Goal: Task Accomplishment & Management: Complete application form

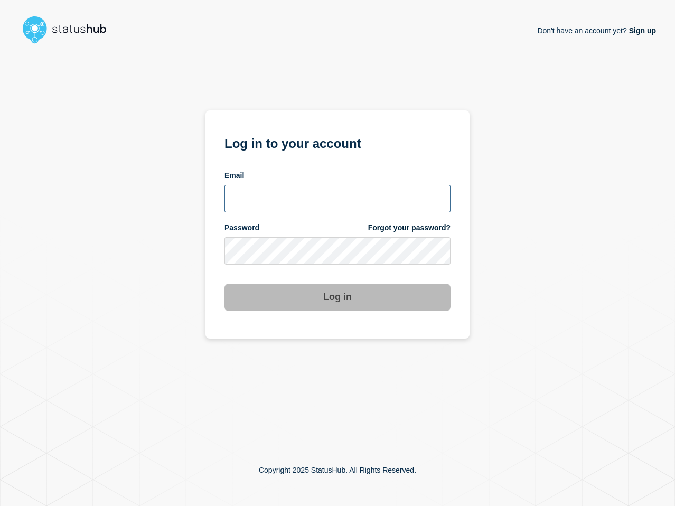
type input "[PERSON_NAME][EMAIL_ADDRESS][PERSON_NAME][DOMAIN_NAME]"
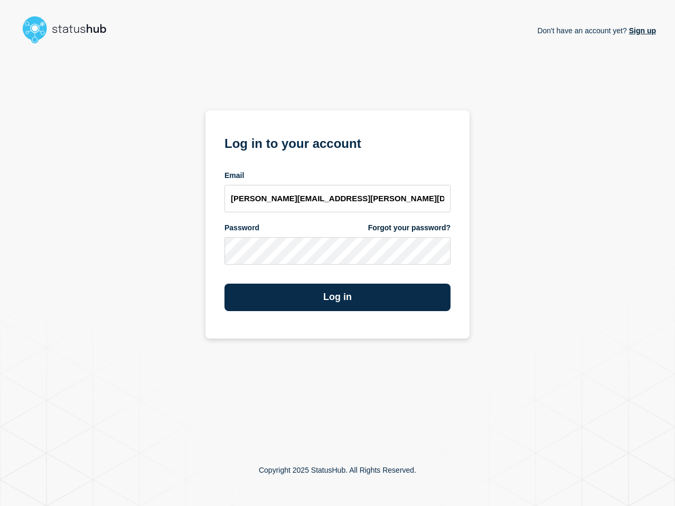
drag, startPoint x: 545, startPoint y: 289, endPoint x: 213, endPoint y: 340, distance: 336.1
click at [545, 289] on div "Don't have an account yet? Sign up Log in to your account Email [PERSON_NAME][E…" at bounding box center [337, 241] width 637 height 386
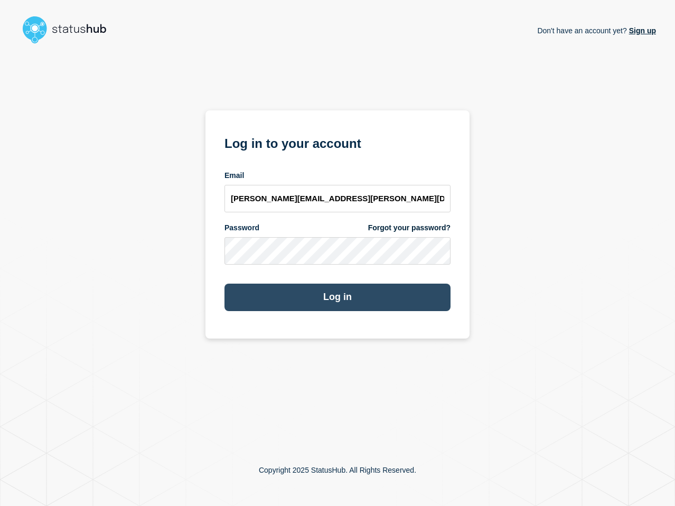
click at [336, 300] on button "Log in" at bounding box center [337, 297] width 226 height 27
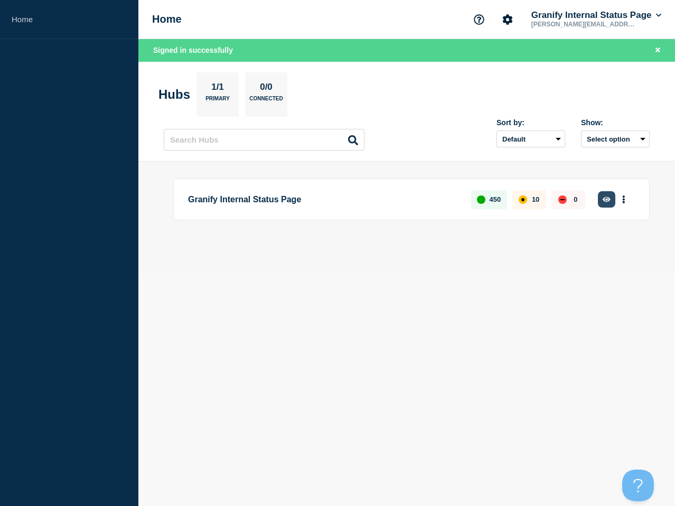
click at [607, 199] on icon "button" at bounding box center [607, 199] width 8 height 7
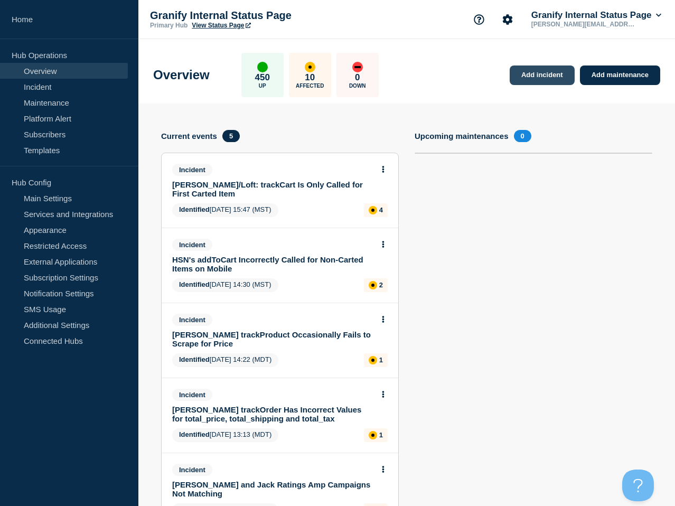
click at [546, 77] on link "Add incident" at bounding box center [542, 75] width 65 height 20
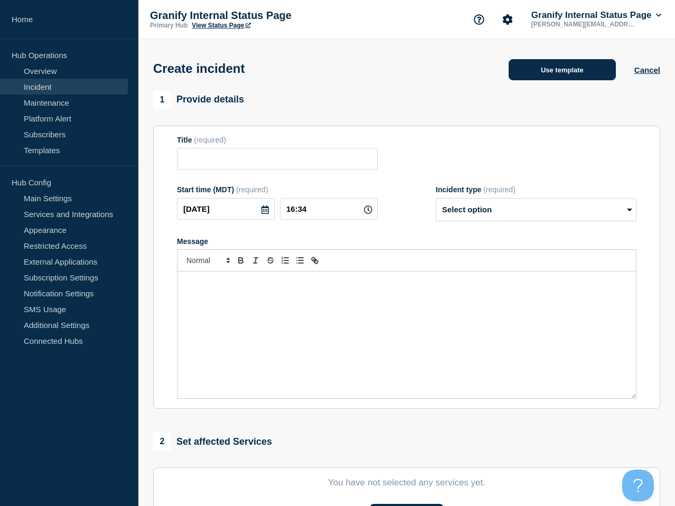
click at [547, 75] on button "Use template" at bounding box center [562, 69] width 107 height 21
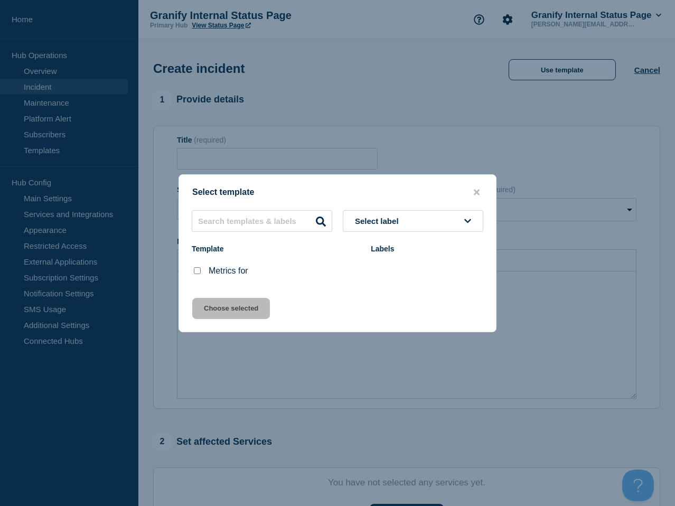
click at [196, 272] on input "Metrics for checkbox" at bounding box center [197, 270] width 7 height 7
checkbox input "true"
click at [245, 316] on button "Choose selected" at bounding box center [231, 308] width 78 height 21
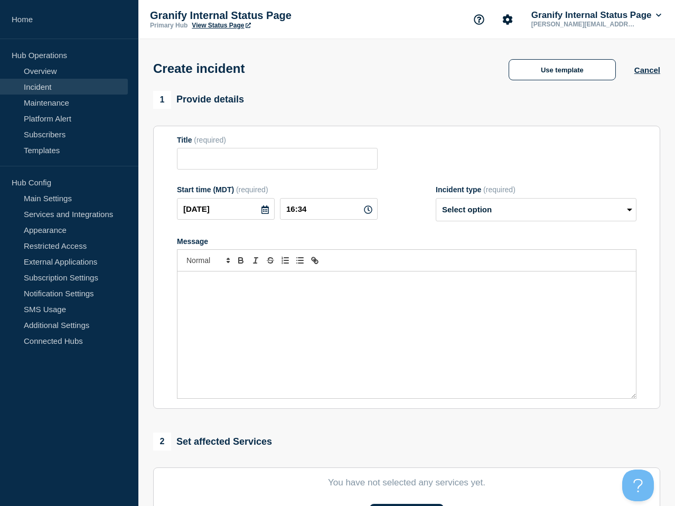
type input "Metrics for"
select select "monitoring"
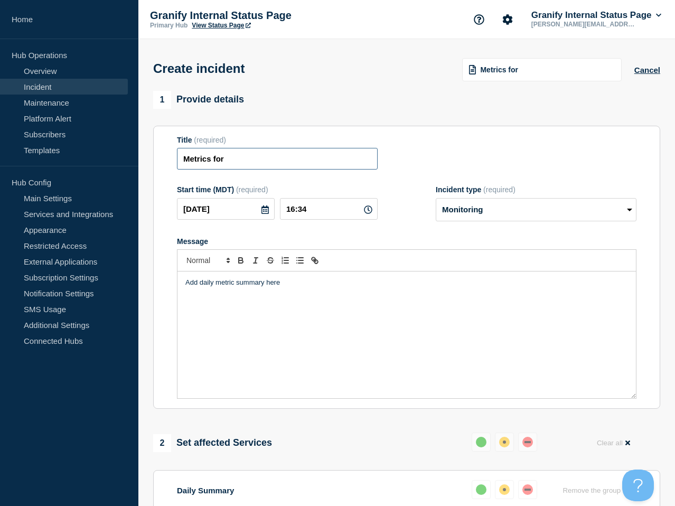
click at [303, 163] on input "Metrics for" at bounding box center [277, 159] width 201 height 22
type input "Metrics for 10/9"
click at [312, 307] on div "Add daily metric summary here" at bounding box center [406, 335] width 458 height 127
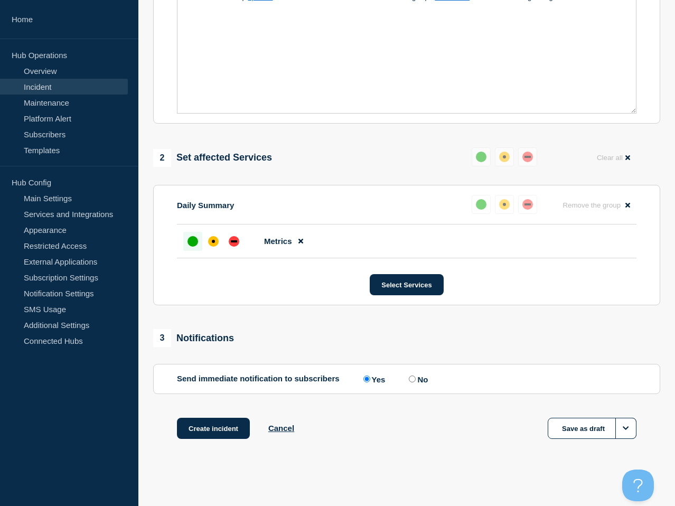
scroll to position [302, 0]
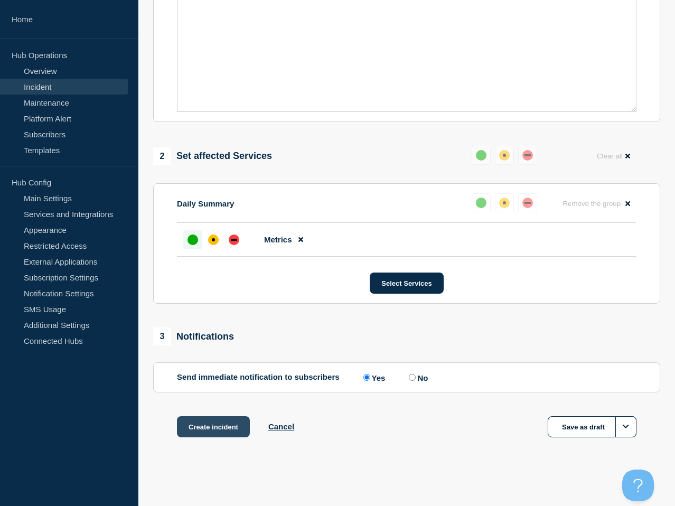
click at [228, 423] on button "Create incident" at bounding box center [213, 426] width 73 height 21
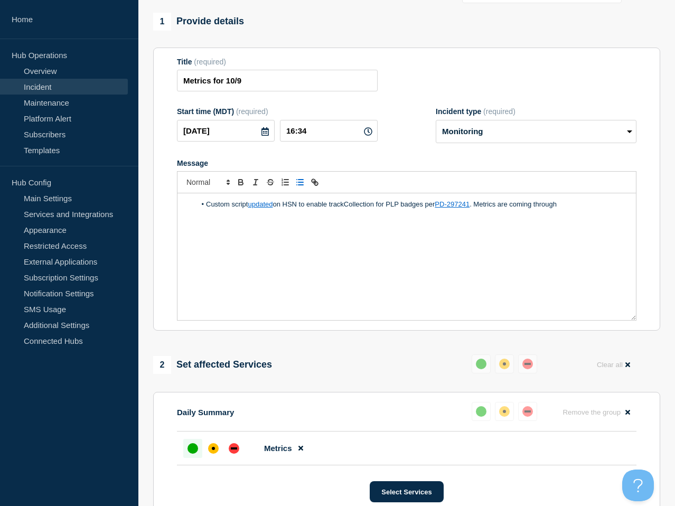
scroll to position [0, 0]
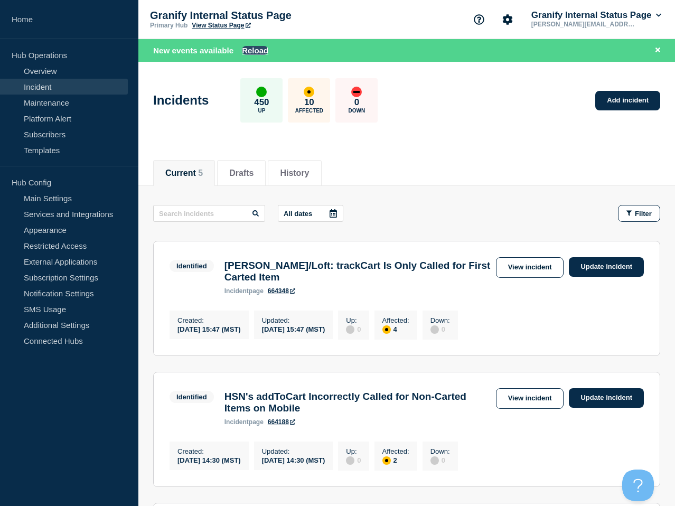
click at [251, 49] on button "Reload" at bounding box center [255, 50] width 26 height 9
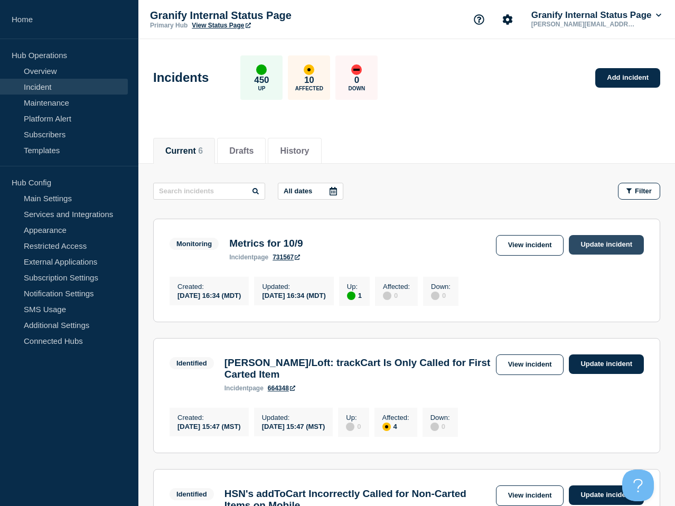
click at [621, 243] on link "Update incident" at bounding box center [606, 245] width 75 height 20
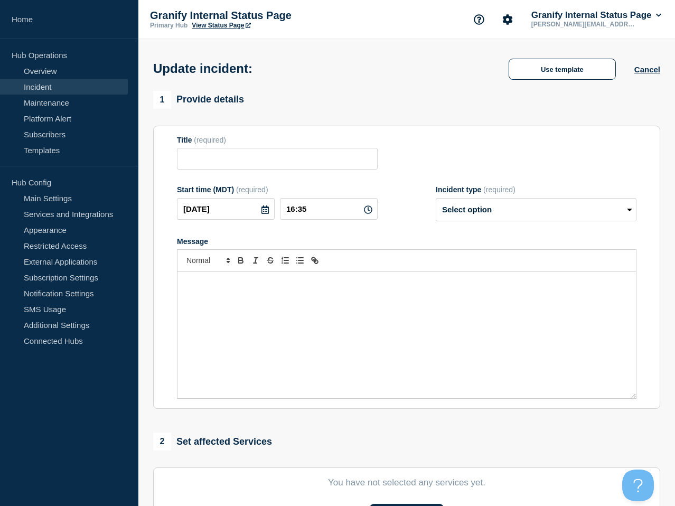
type input "Metrics for 10/9"
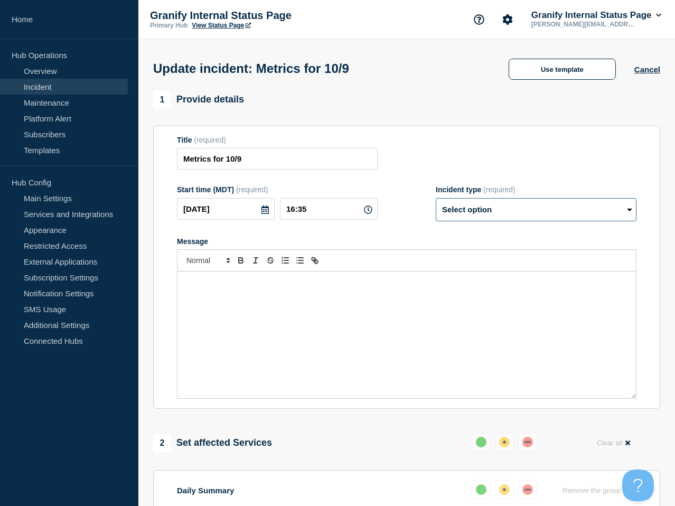
click at [533, 218] on select "Select option Investigating Identified Monitoring Resolved" at bounding box center [536, 209] width 201 height 23
select select "resolved"
click at [436, 205] on select "Select option Investigating Identified Monitoring Resolved" at bounding box center [536, 209] width 201 height 23
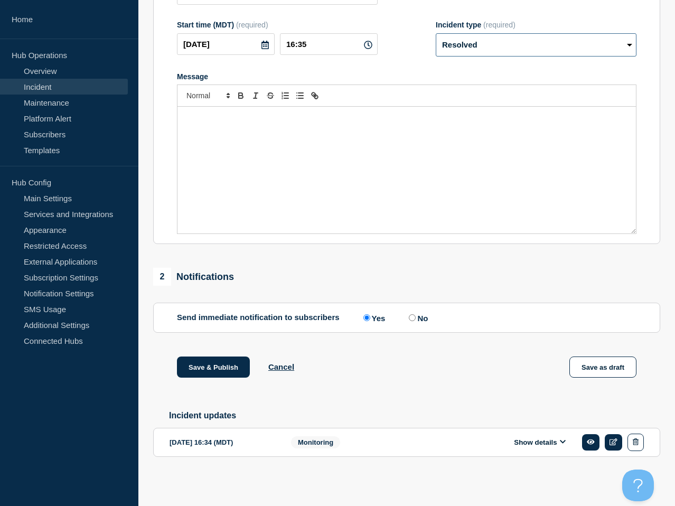
scroll to position [179, 0]
click at [409, 313] on label "No" at bounding box center [417, 318] width 22 height 10
click at [409, 314] on input "No" at bounding box center [412, 317] width 7 height 7
radio input "true"
radio input "false"
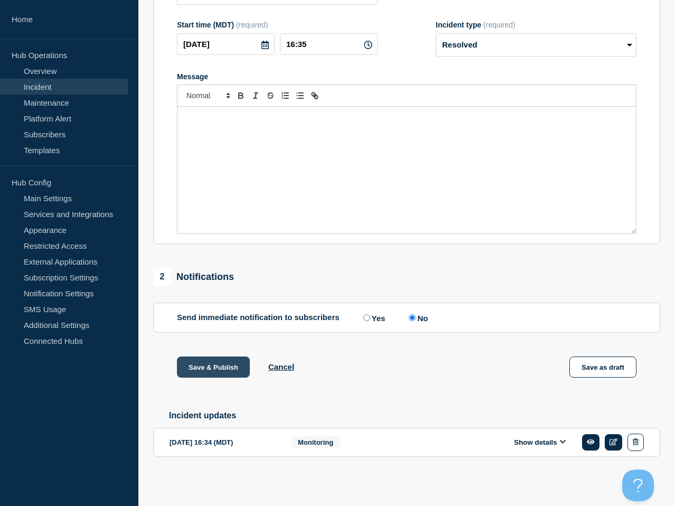
click at [226, 366] on button "Save & Publish" at bounding box center [213, 367] width 73 height 21
